Goal: Task Accomplishment & Management: Complete application form

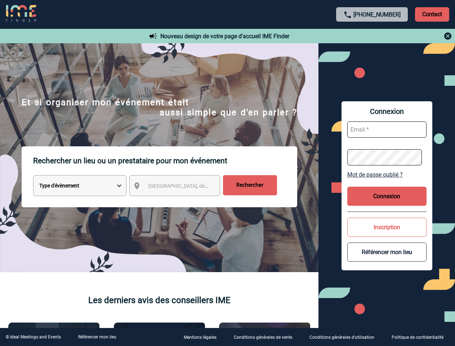
click at [227, 173] on p "Rechercher un lieu ou un prestataire pour mon événement" at bounding box center [165, 160] width 264 height 29
click at [432, 14] on p "Contact" at bounding box center [432, 14] width 34 height 14
click at [372, 36] on div at bounding box center [372, 36] width 160 height 9
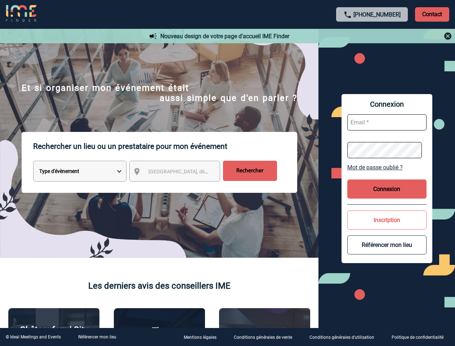
click at [181, 187] on div at bounding box center [183, 139] width 366 height 278
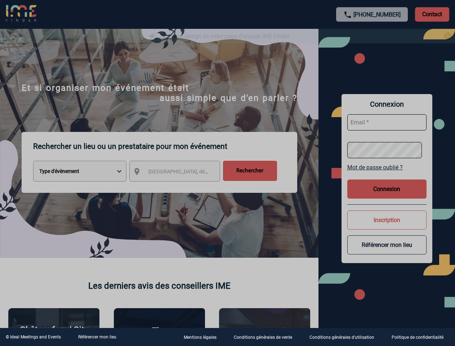
click at [387, 174] on div at bounding box center [227, 173] width 455 height 346
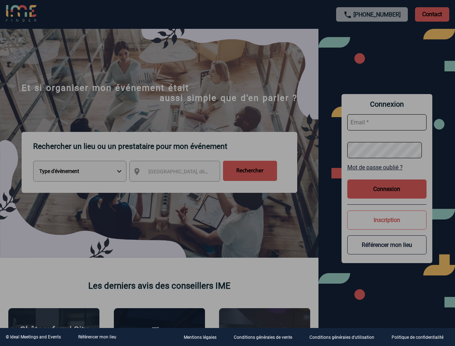
click at [387, 196] on div at bounding box center [227, 173] width 455 height 346
click at [387, 227] on div at bounding box center [227, 173] width 455 height 346
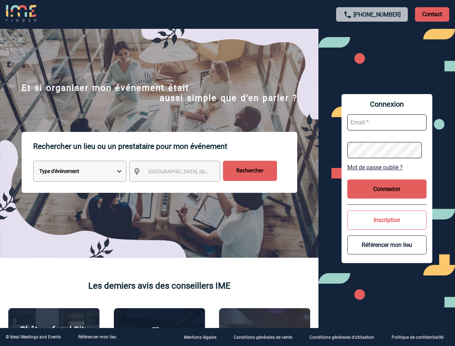
click at [387, 252] on button "Référencer mon lieu" at bounding box center [386, 244] width 79 height 19
click at [97, 337] on link "Référencer mon lieu" at bounding box center [97, 336] width 38 height 5
